Goal: Task Accomplishment & Management: Use online tool/utility

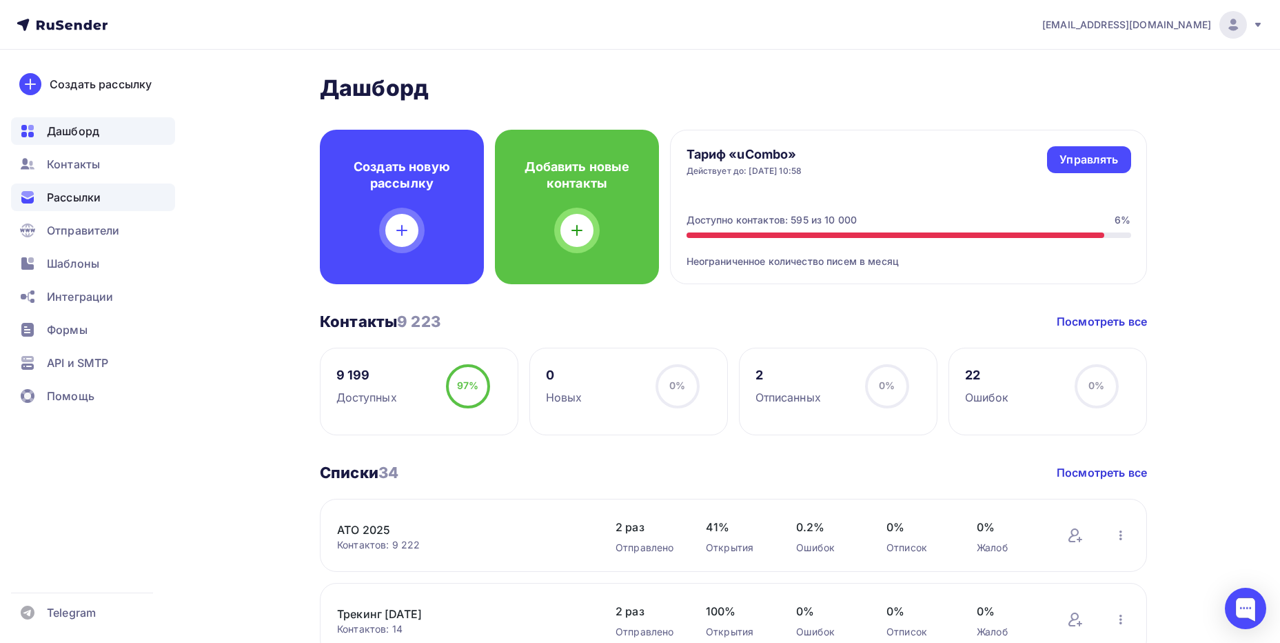
click at [86, 185] on div "Рассылки" at bounding box center [93, 197] width 164 height 28
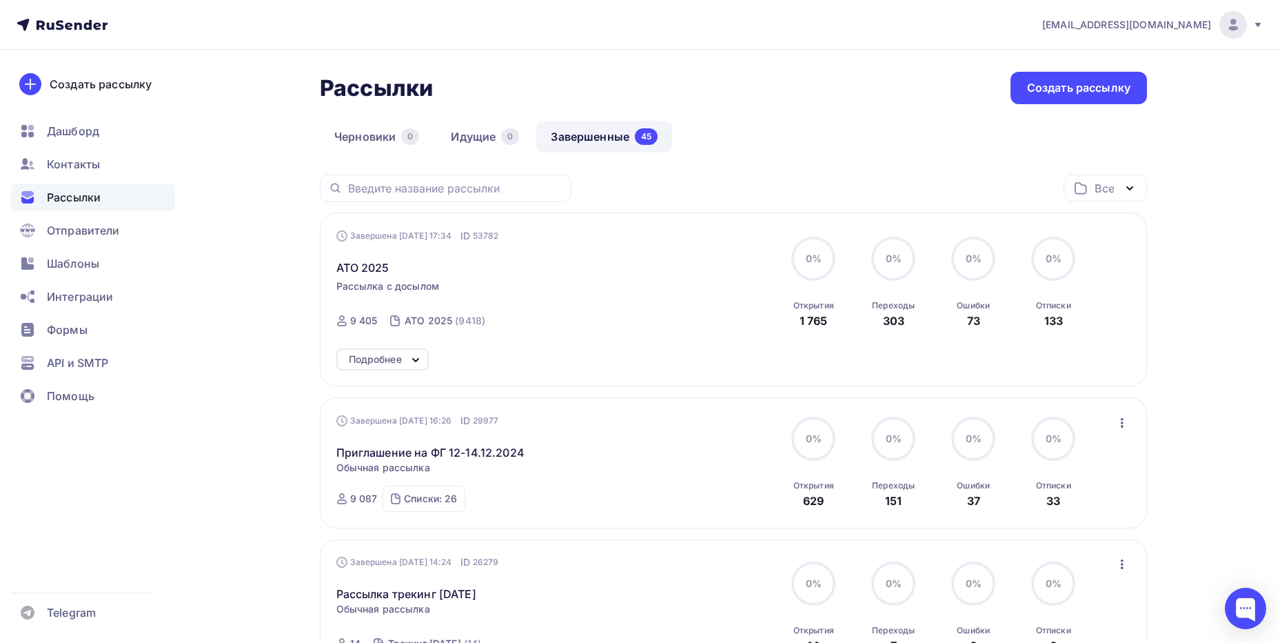
click at [614, 137] on link "Завершенные 45" at bounding box center [604, 137] width 136 height 32
click at [354, 259] on span "ATO 2025" at bounding box center [362, 267] width 53 height 17
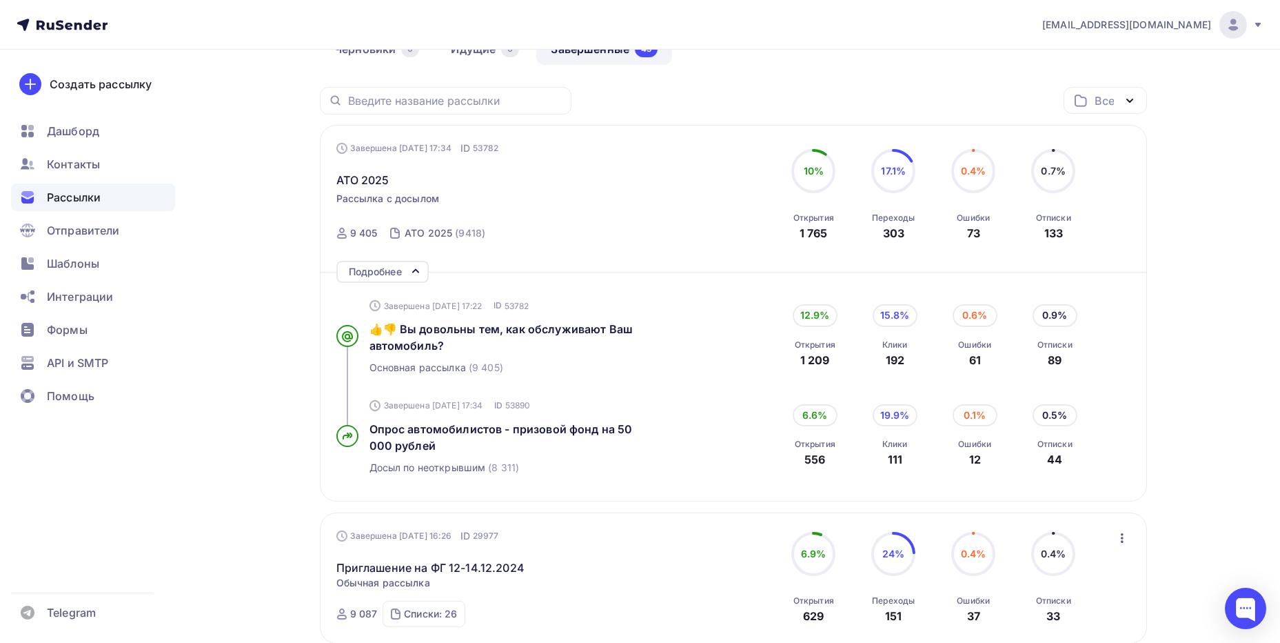
scroll to position [115, 0]
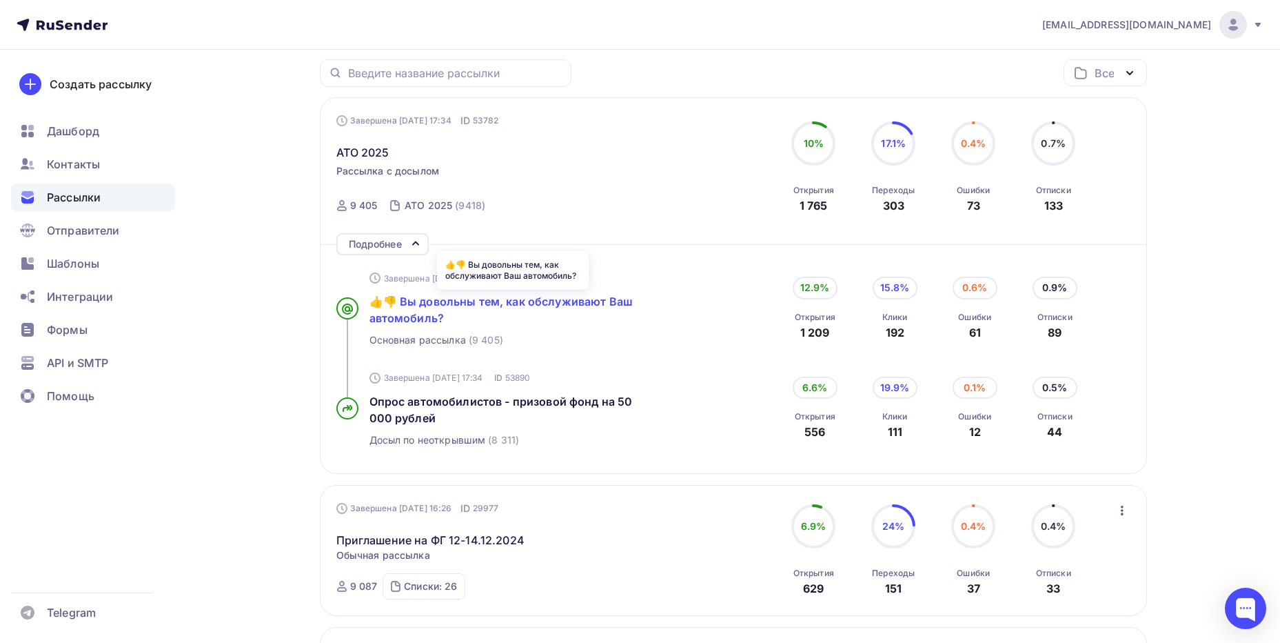
click at [527, 301] on span "👍👎 Вы довольны тем, как обслуживают Ваш автомобиль?" at bounding box center [501, 309] width 263 height 30
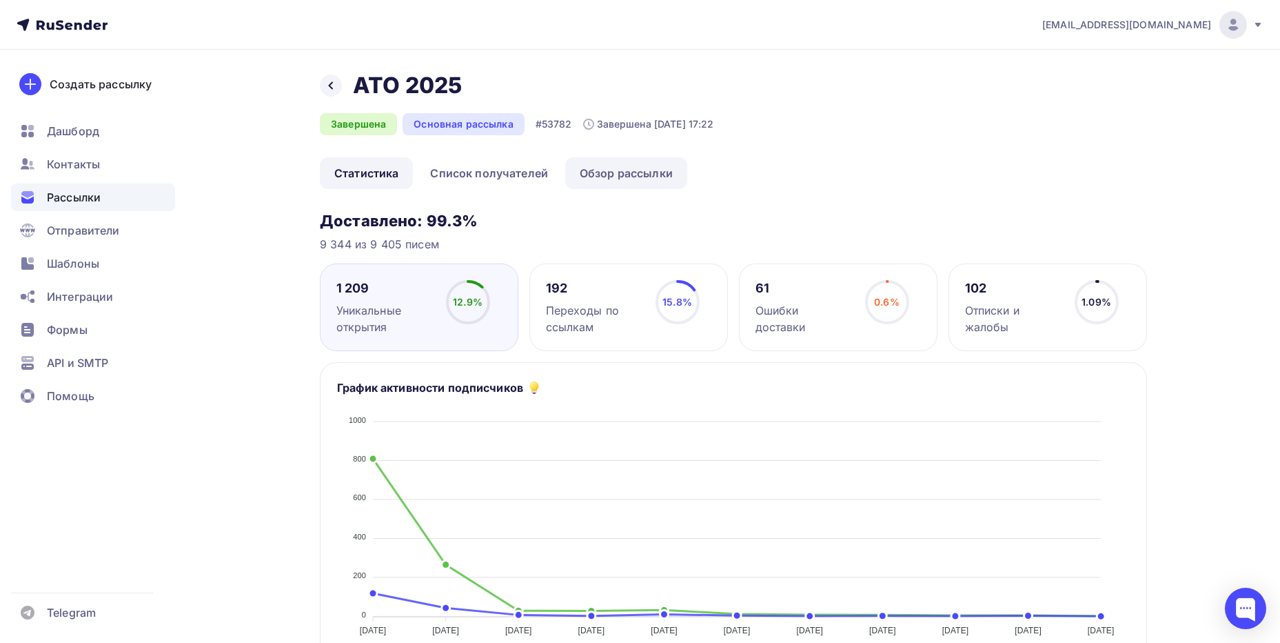
click at [602, 179] on link "Обзор рассылки" at bounding box center [626, 173] width 122 height 32
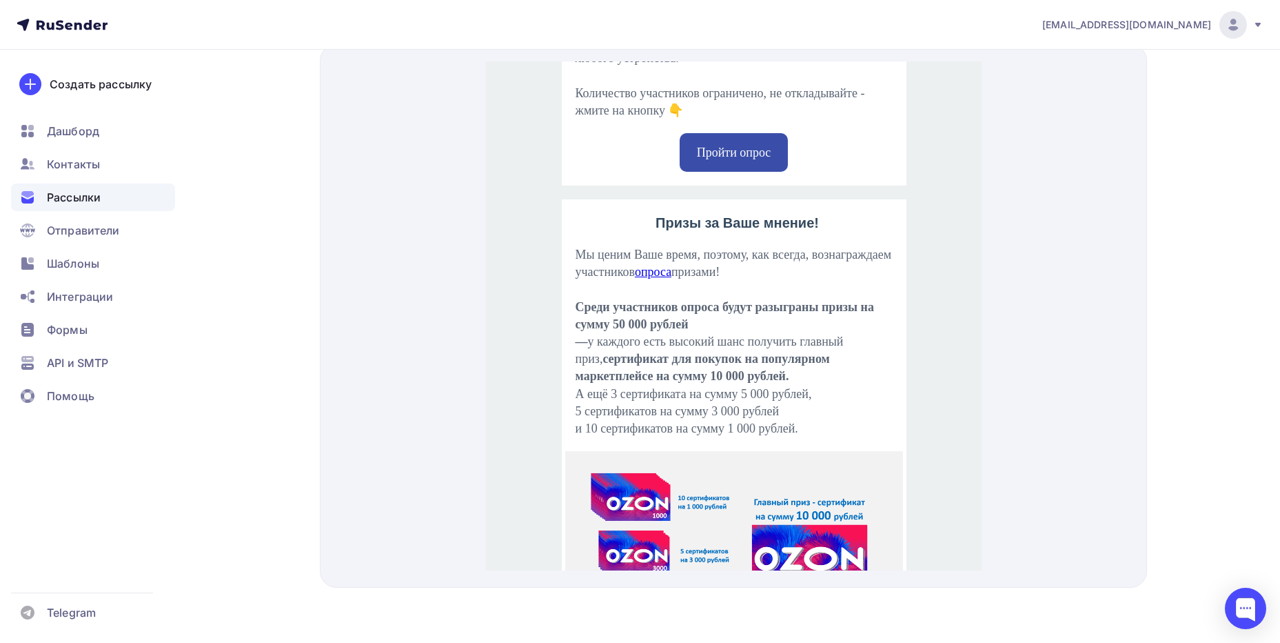
scroll to position [1107, 0]
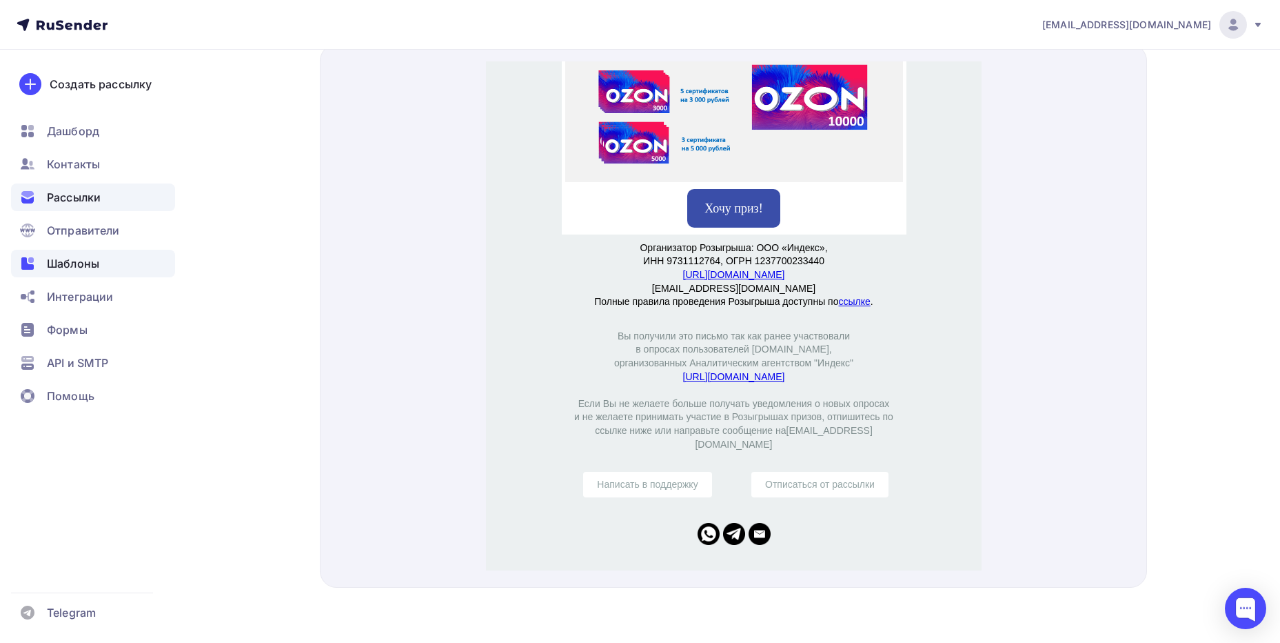
click at [83, 256] on span "Шаблоны" at bounding box center [73, 263] width 52 height 17
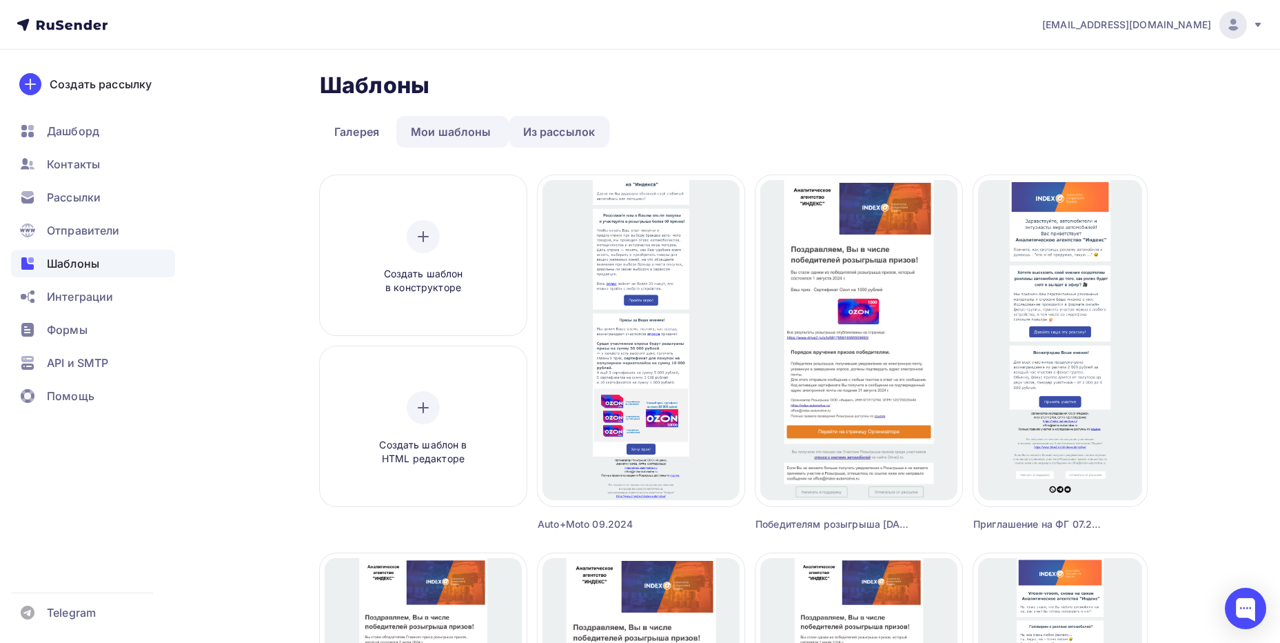
click at [544, 135] on link "Из рассылок" at bounding box center [559, 132] width 101 height 32
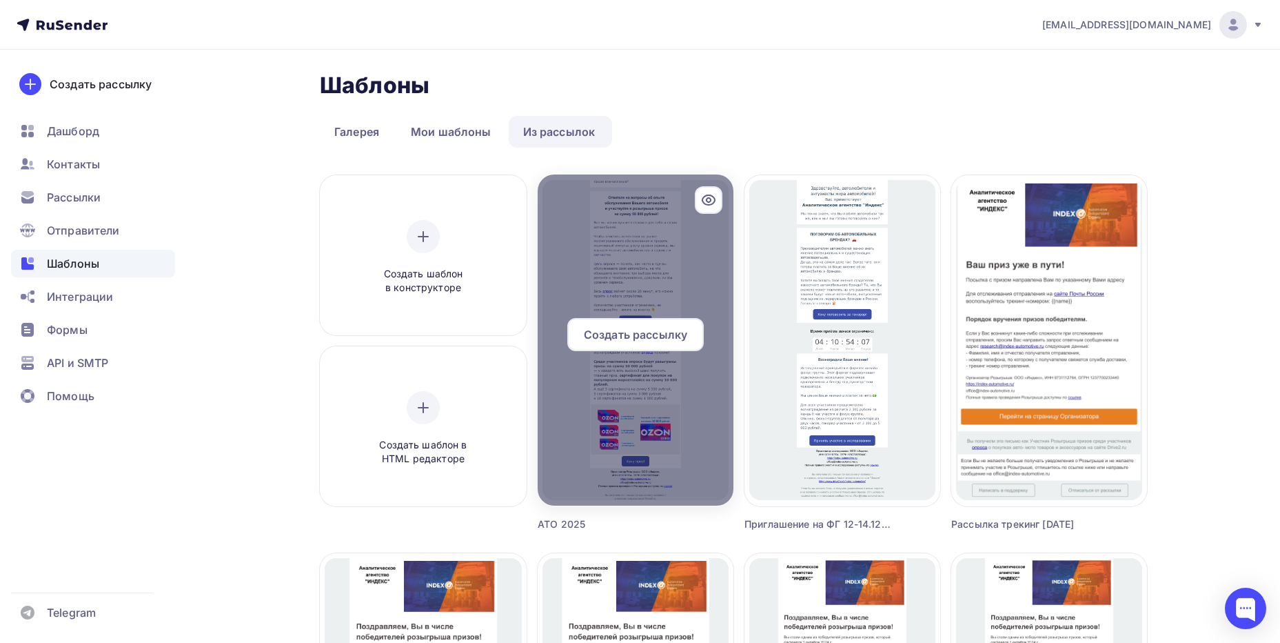
click at [644, 277] on div at bounding box center [636, 339] width 196 height 331
click at [649, 326] on span "Создать рассылку" at bounding box center [635, 334] width 103 height 17
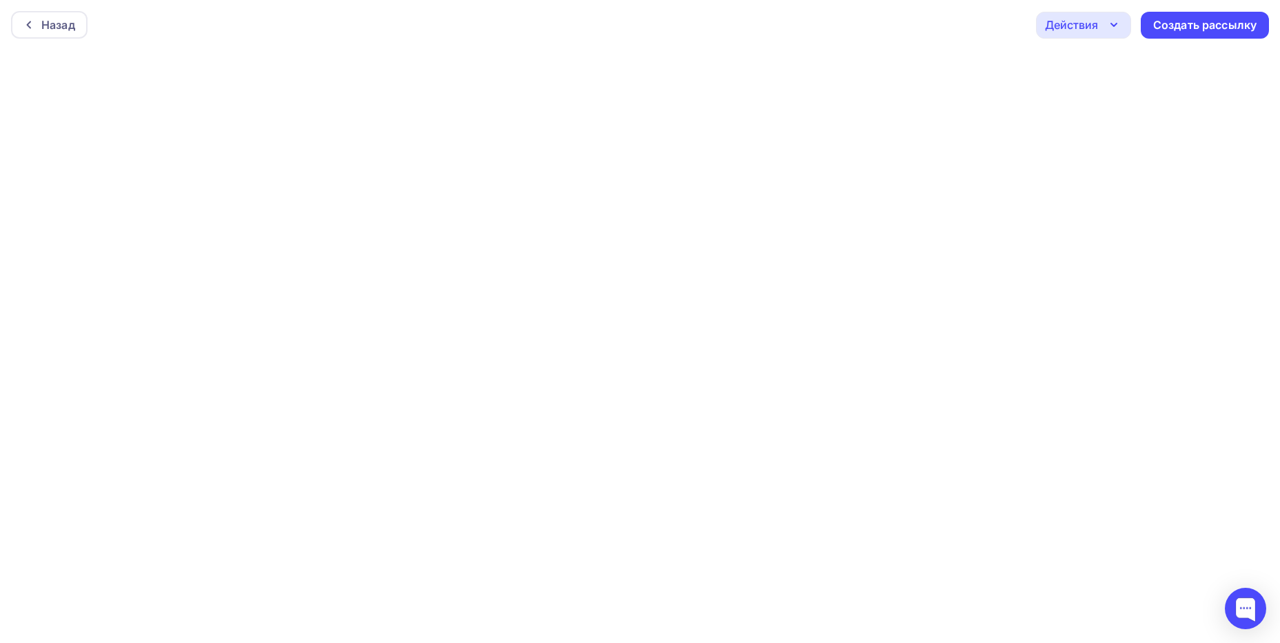
click at [1096, 28] on div "Действия" at bounding box center [1071, 25] width 53 height 17
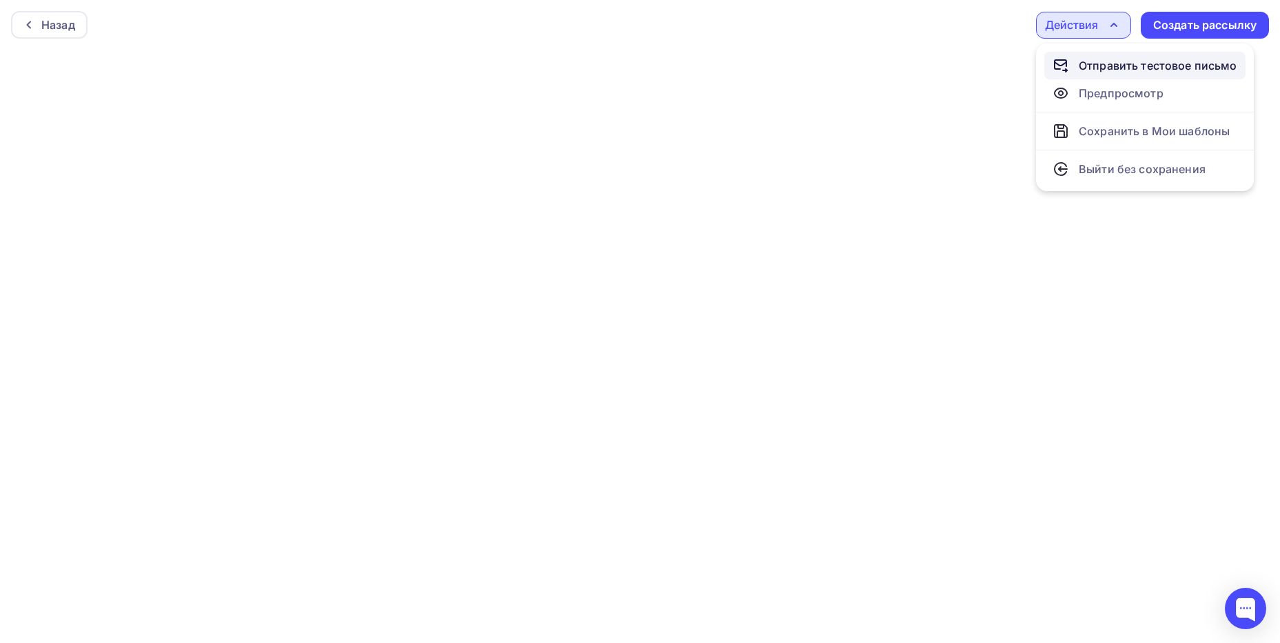
click at [1115, 64] on div "Отправить тестовое письмо" at bounding box center [1158, 65] width 159 height 17
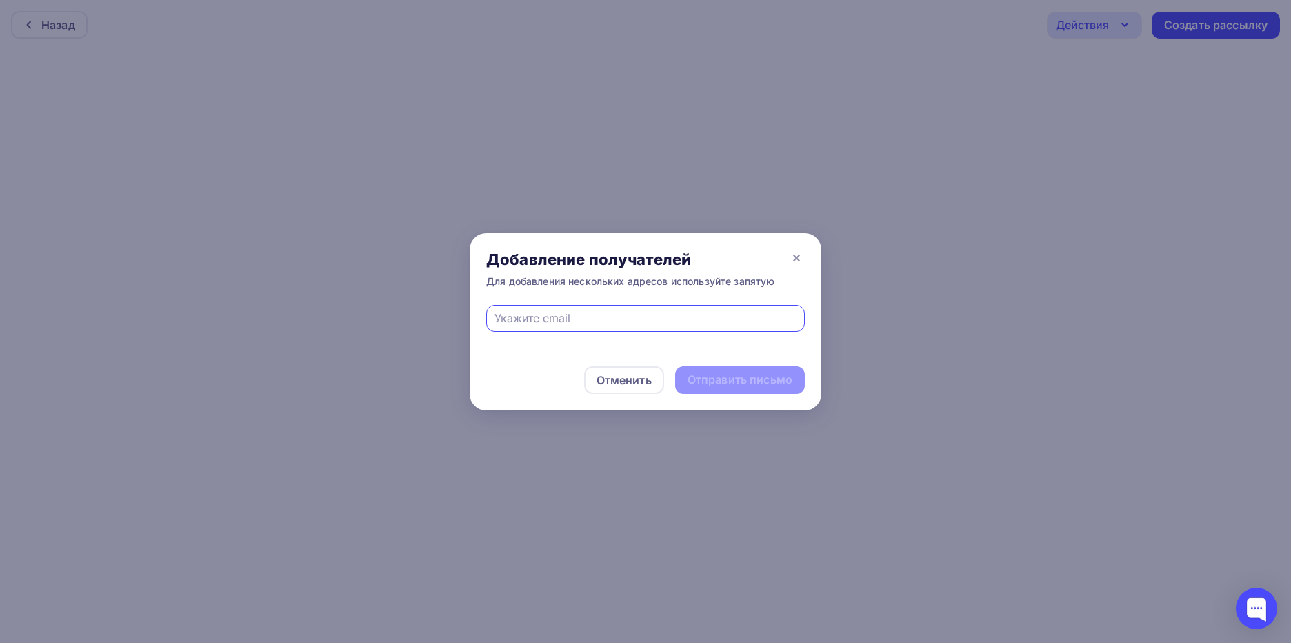
click at [213, 352] on div at bounding box center [645, 321] width 1291 height 643
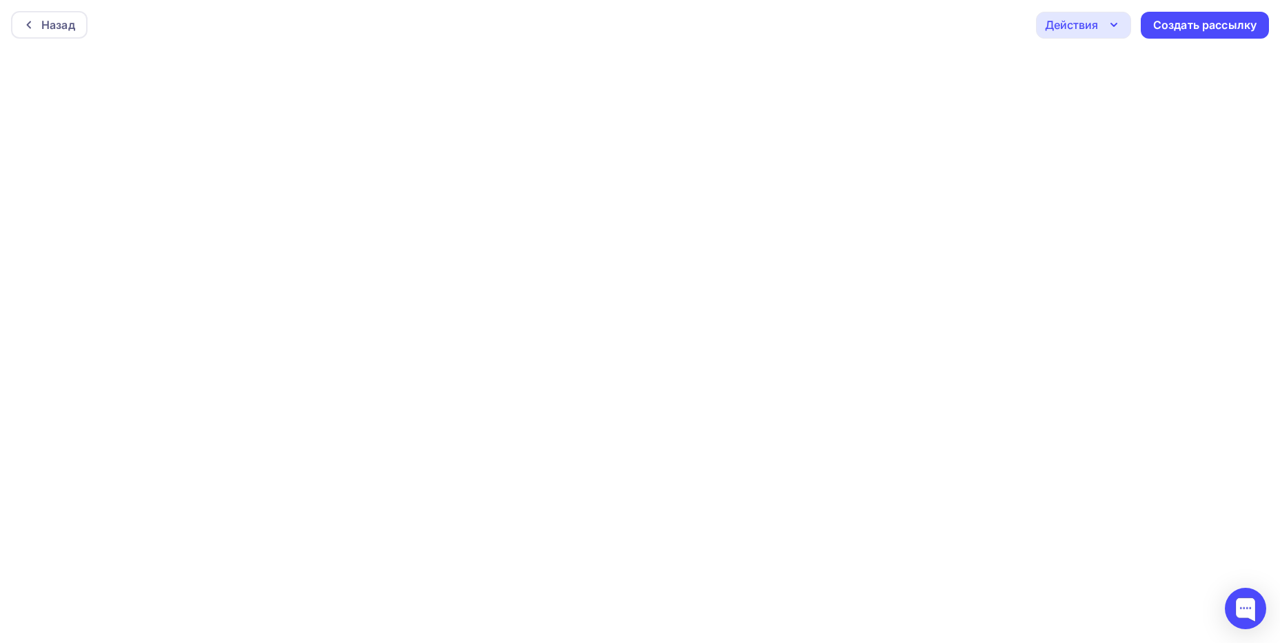
click at [1047, 30] on div "Действия" at bounding box center [1071, 25] width 53 height 17
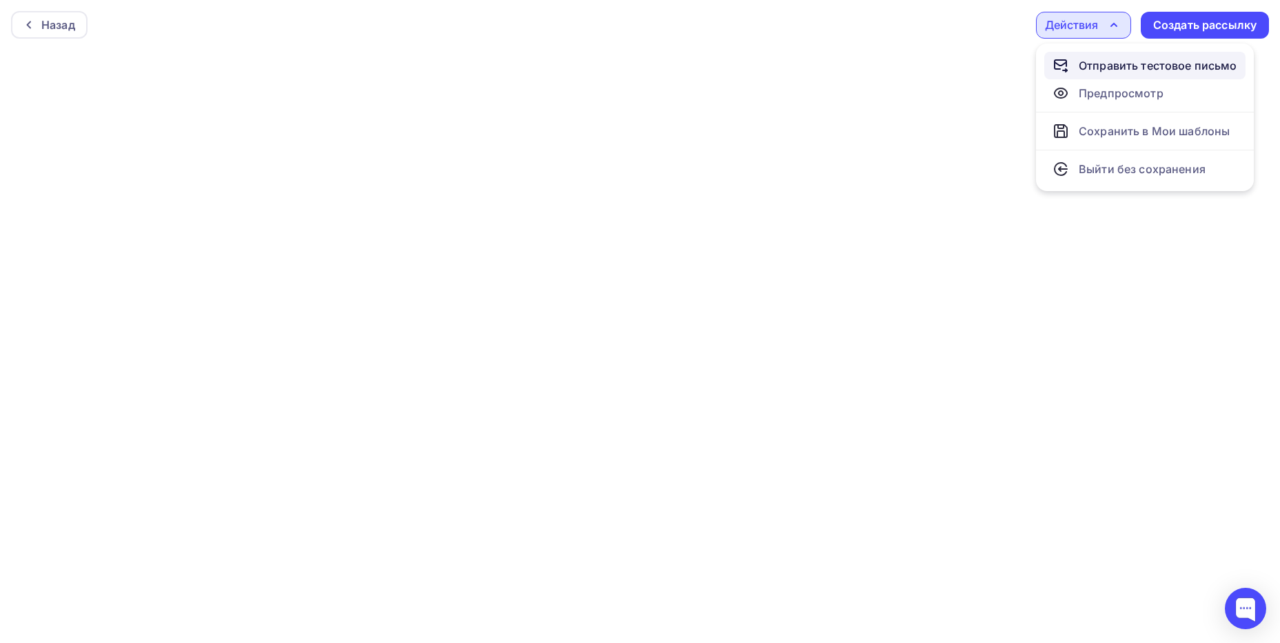
click at [1063, 60] on icon at bounding box center [1061, 63] width 12 height 6
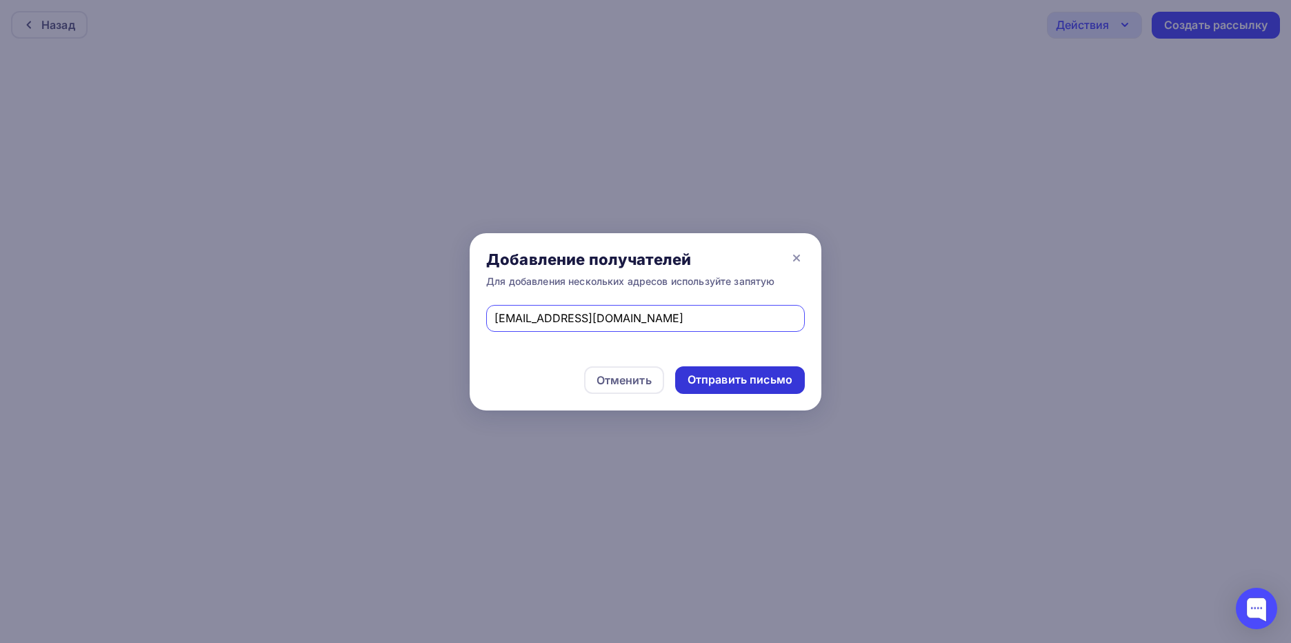
type input "[EMAIL_ADDRESS][DOMAIN_NAME]"
click at [743, 382] on div "Отправить письмо" at bounding box center [739, 380] width 105 height 16
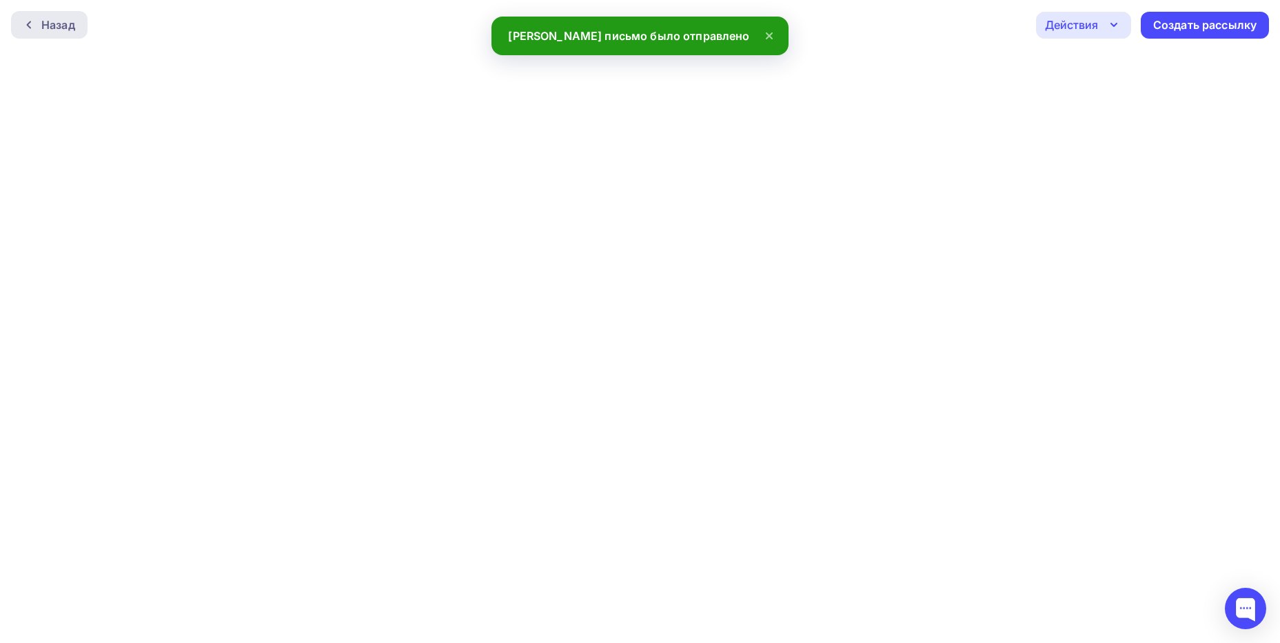
click at [62, 21] on div "Назад" at bounding box center [58, 25] width 34 height 17
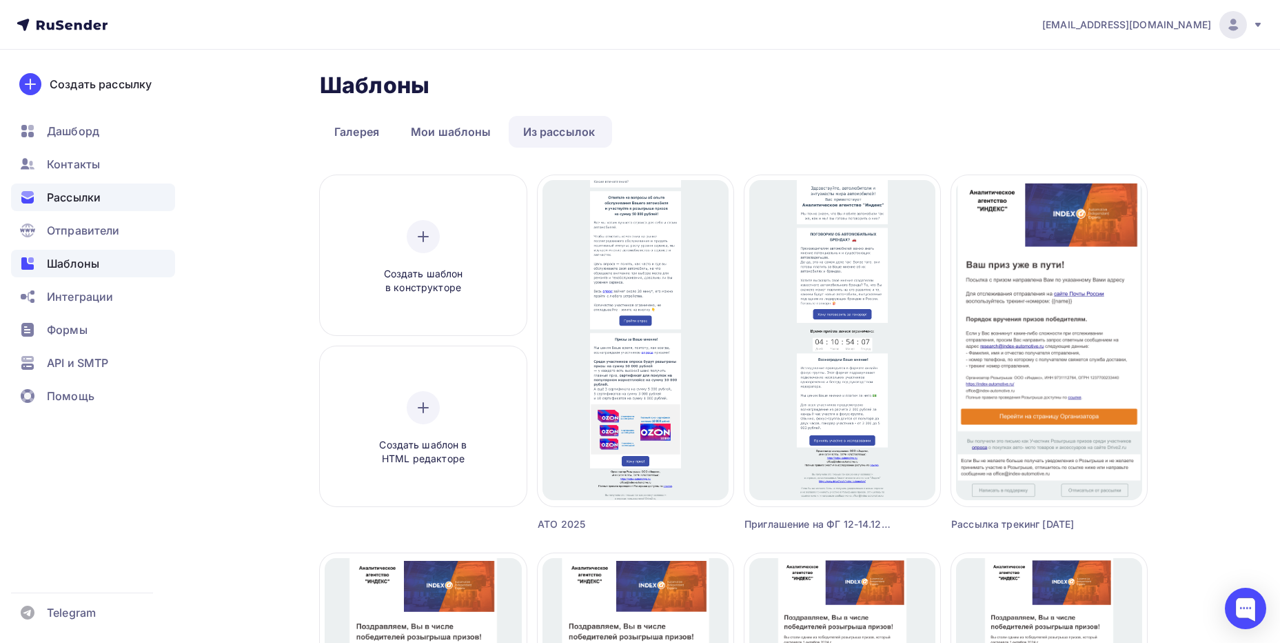
click at [75, 205] on span "Рассылки" at bounding box center [74, 197] width 54 height 17
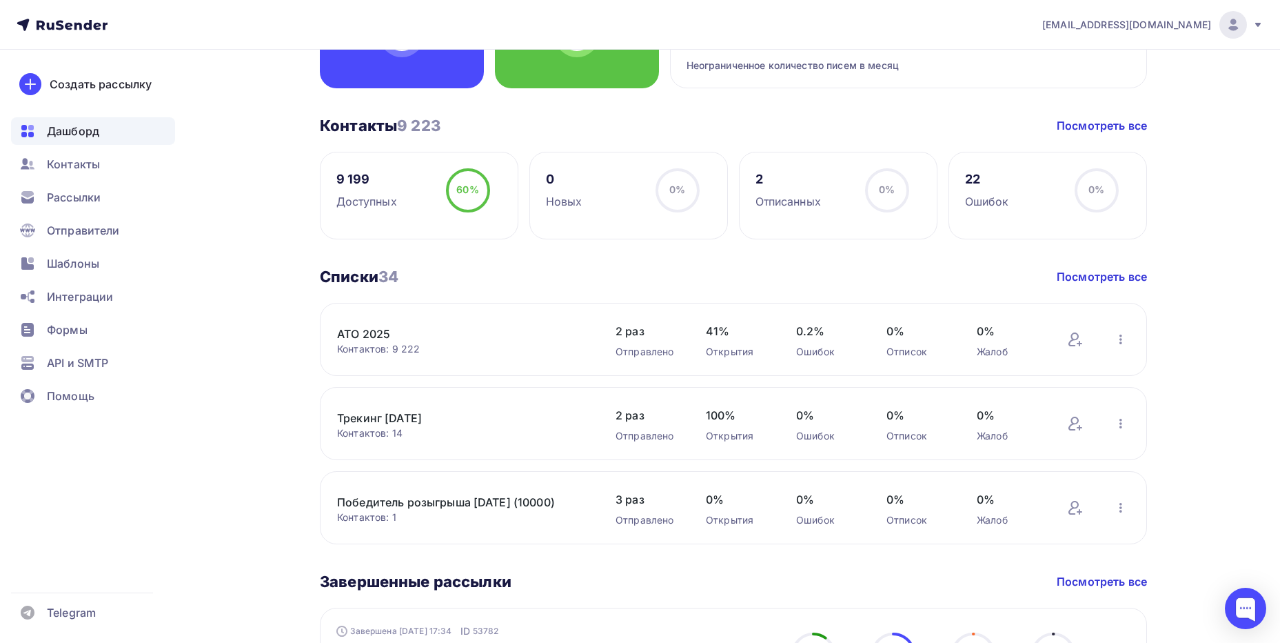
scroll to position [230, 0]
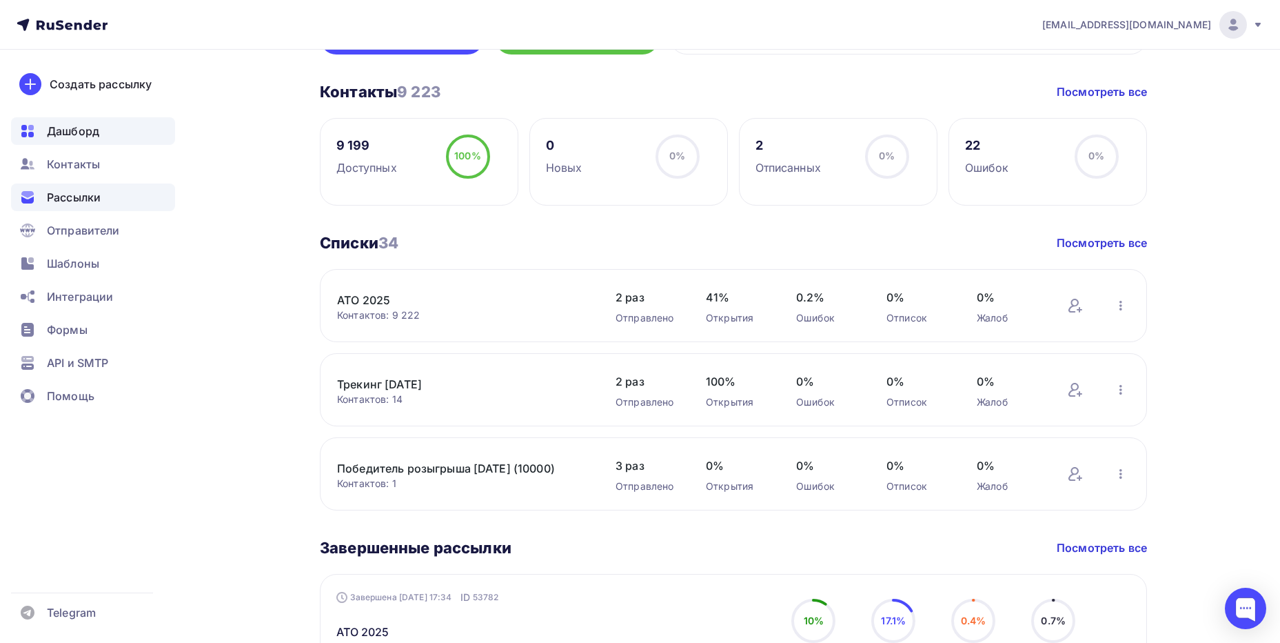
click at [83, 196] on span "Рассылки" at bounding box center [74, 197] width 54 height 17
